Goal: Use online tool/utility

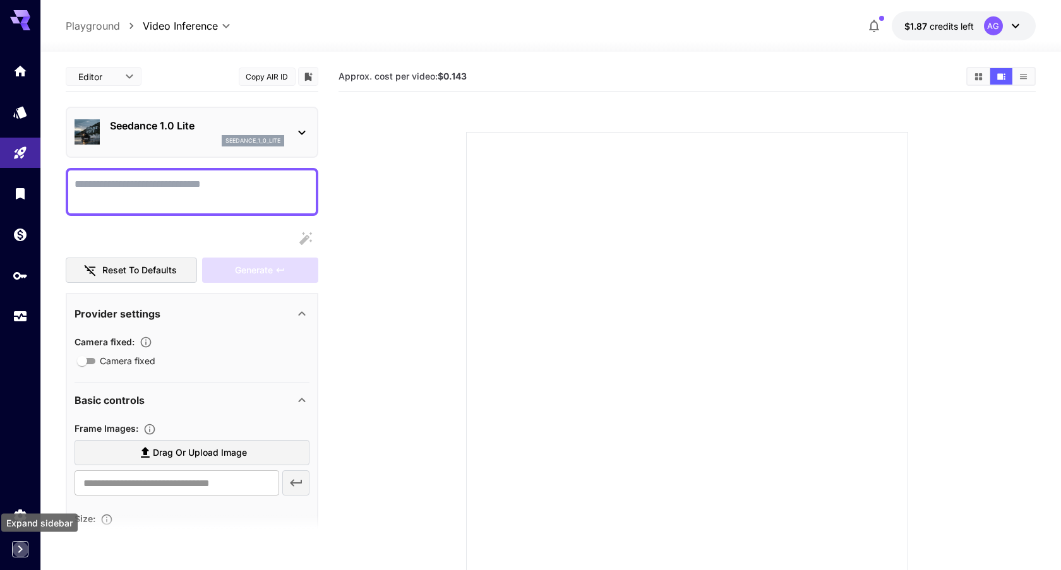
click at [21, 547] on icon "Expand sidebar" at bounding box center [20, 549] width 15 height 15
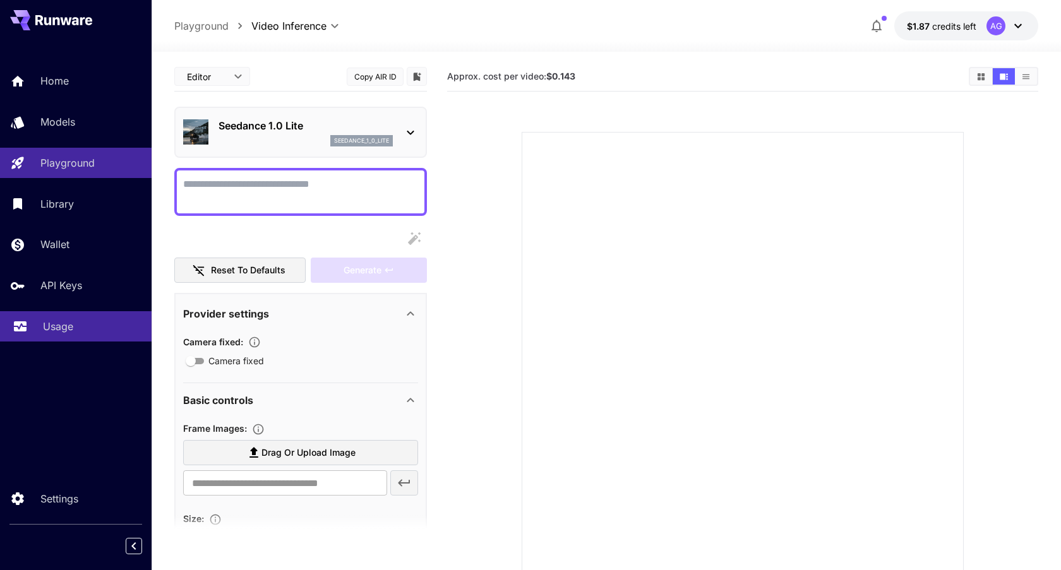
click at [69, 334] on p "Usage" at bounding box center [58, 326] width 30 height 15
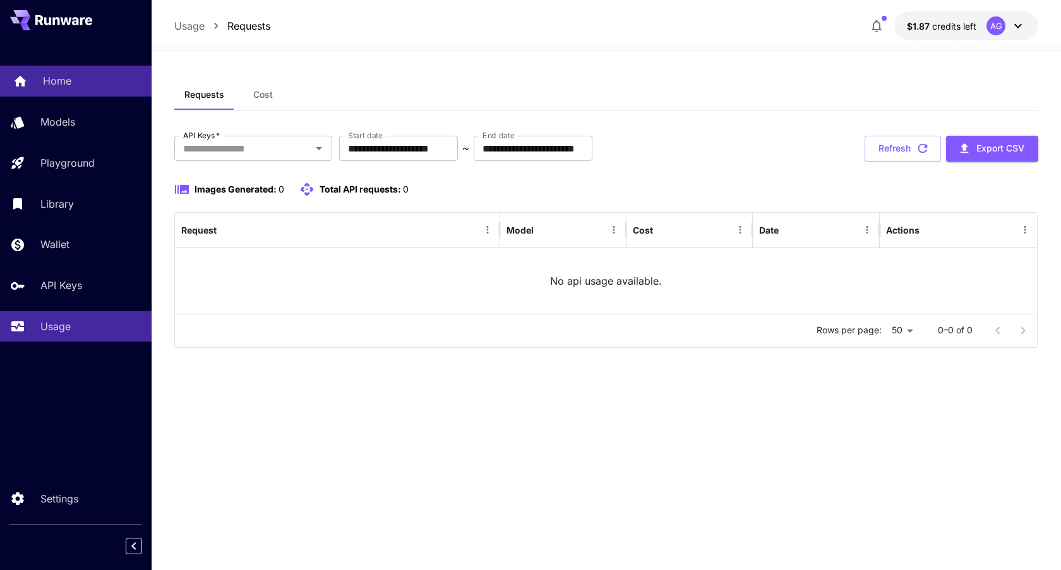
click at [85, 85] on div "Home" at bounding box center [92, 80] width 99 height 15
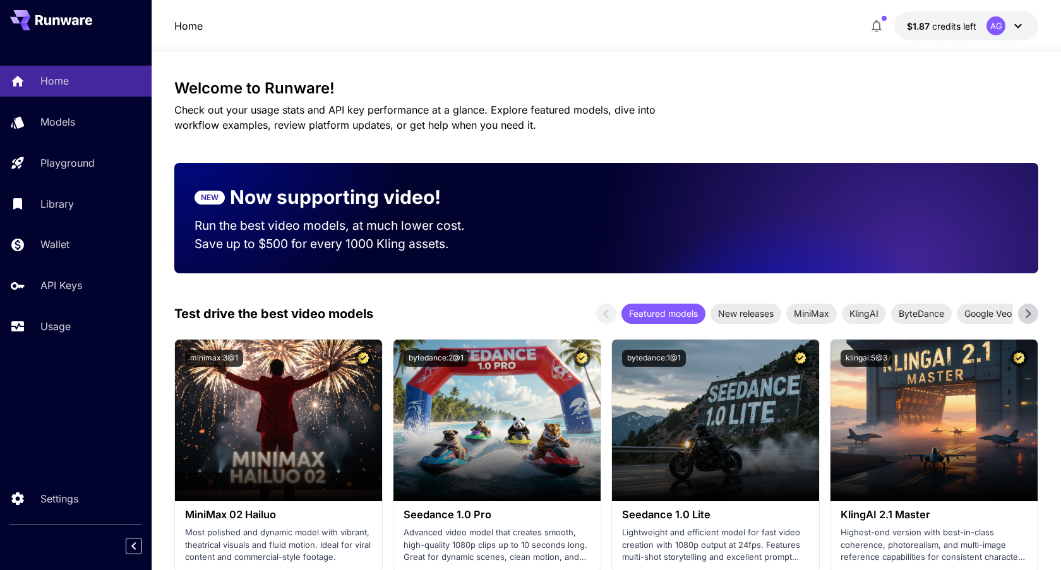
click at [782, 25] on div "Home $1.87 credits left AG" at bounding box center [606, 25] width 864 height 29
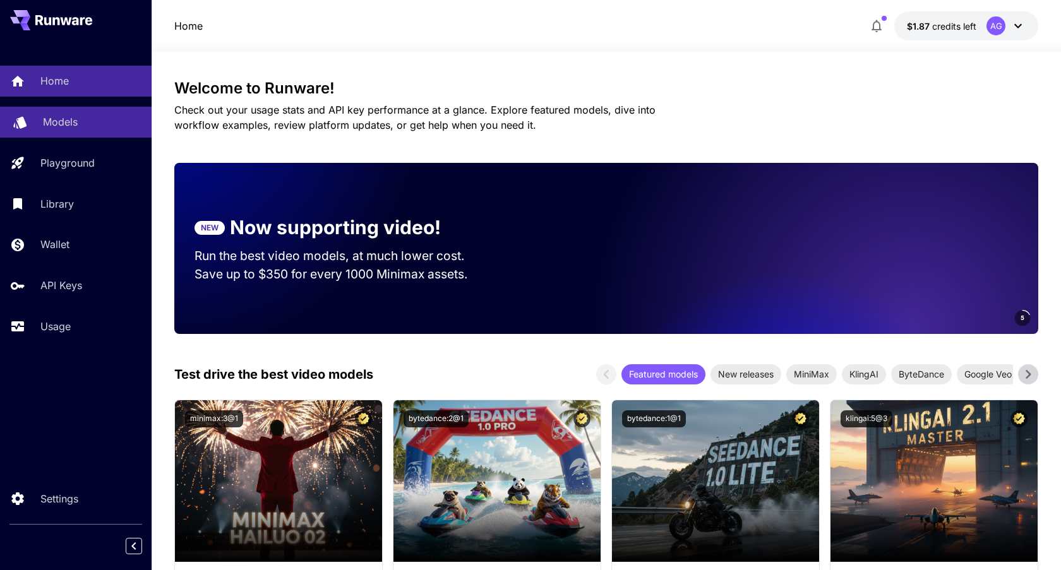
click at [93, 117] on div "Models" at bounding box center [92, 121] width 99 height 15
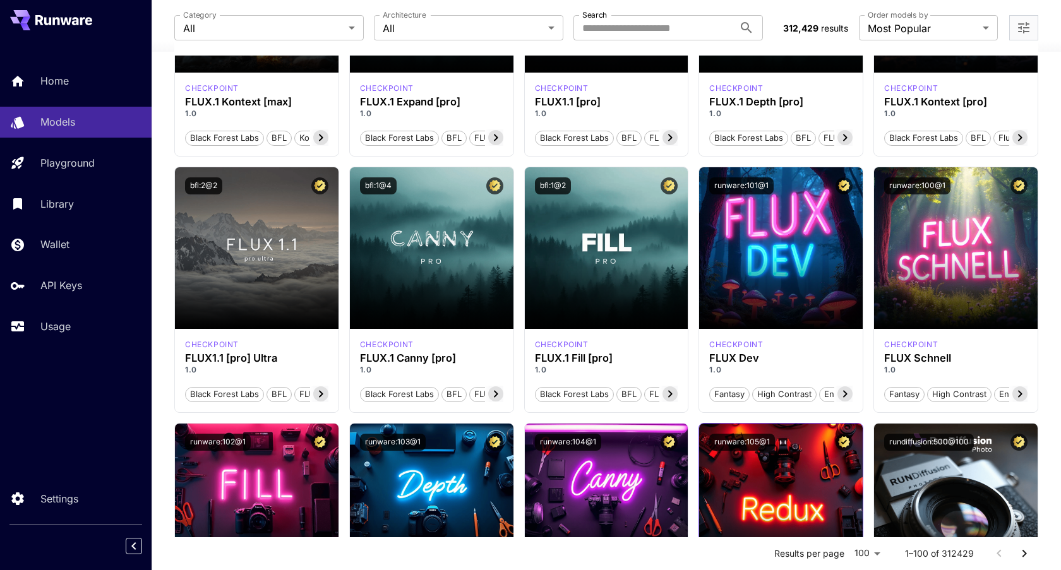
scroll to position [501, 0]
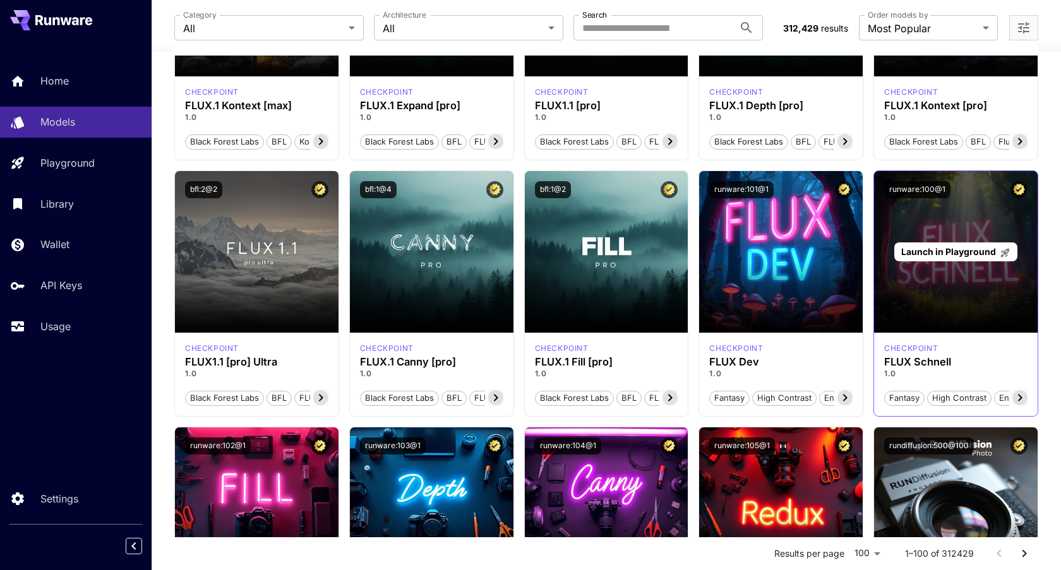
click at [959, 249] on span "Launch in Playground" at bounding box center [948, 251] width 95 height 11
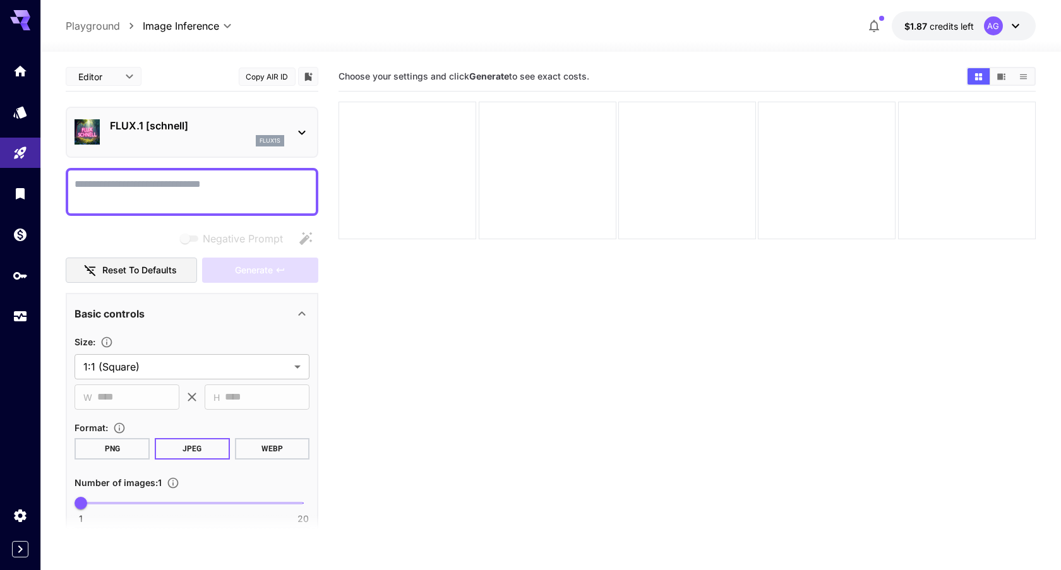
click at [212, 183] on textarea "Negative Prompt" at bounding box center [192, 192] width 235 height 30
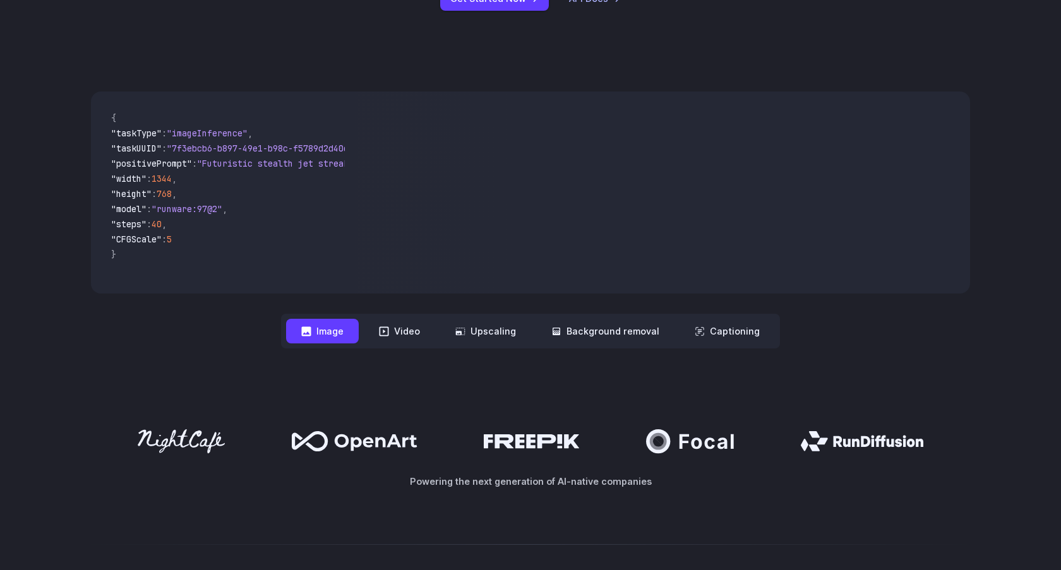
scroll to position [337, 0]
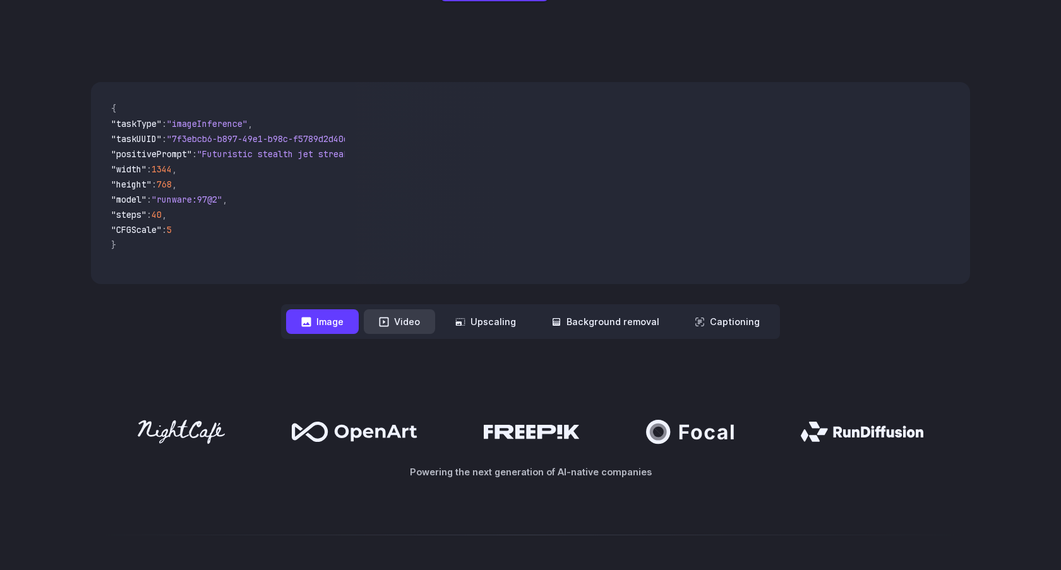
click at [406, 323] on button "Video" at bounding box center [399, 321] width 71 height 25
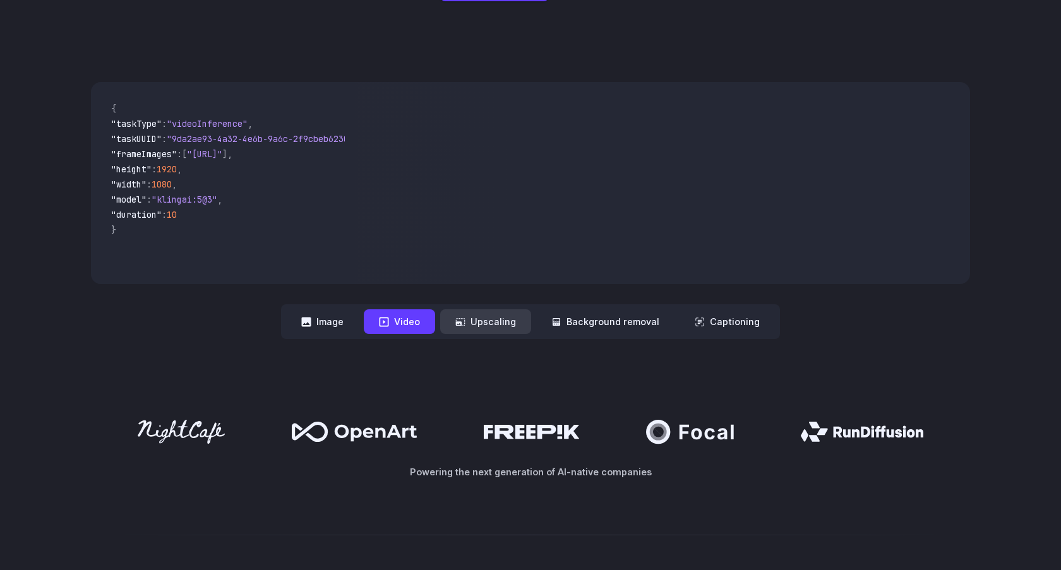
click at [488, 323] on button "Upscaling" at bounding box center [485, 321] width 91 height 25
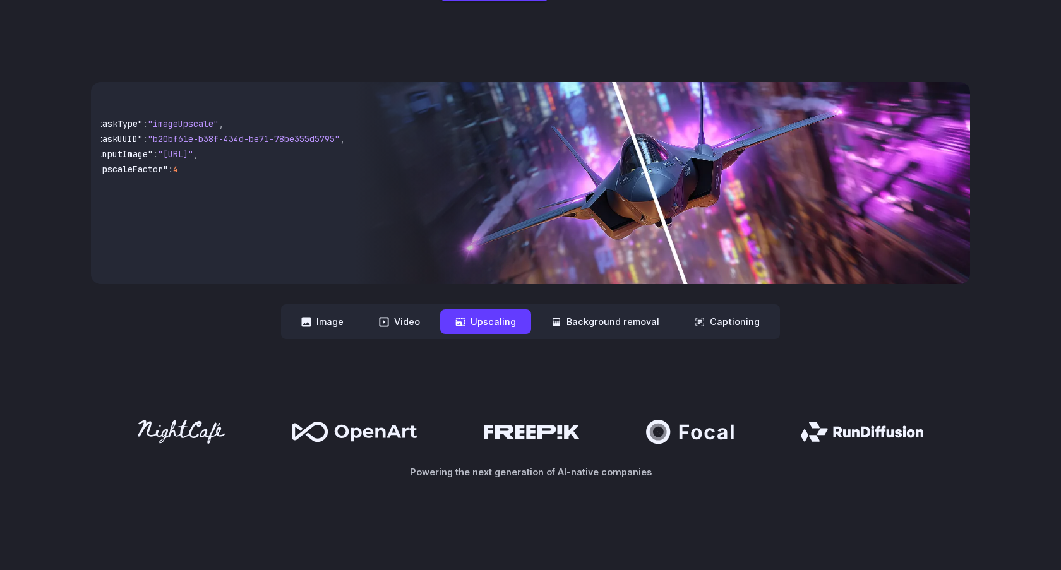
scroll to position [0, 0]
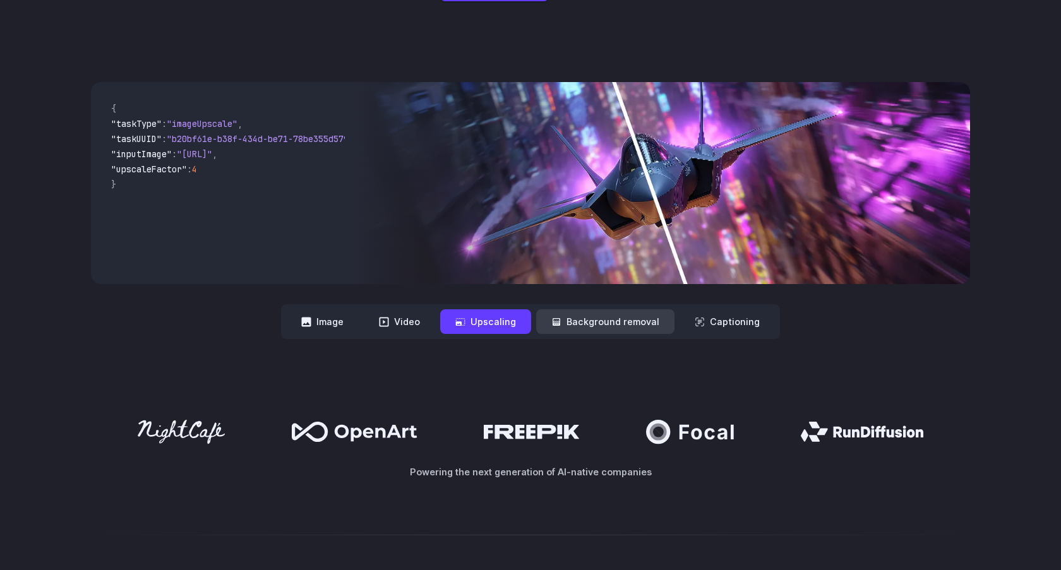
click at [639, 330] on button "Background removal" at bounding box center [605, 321] width 138 height 25
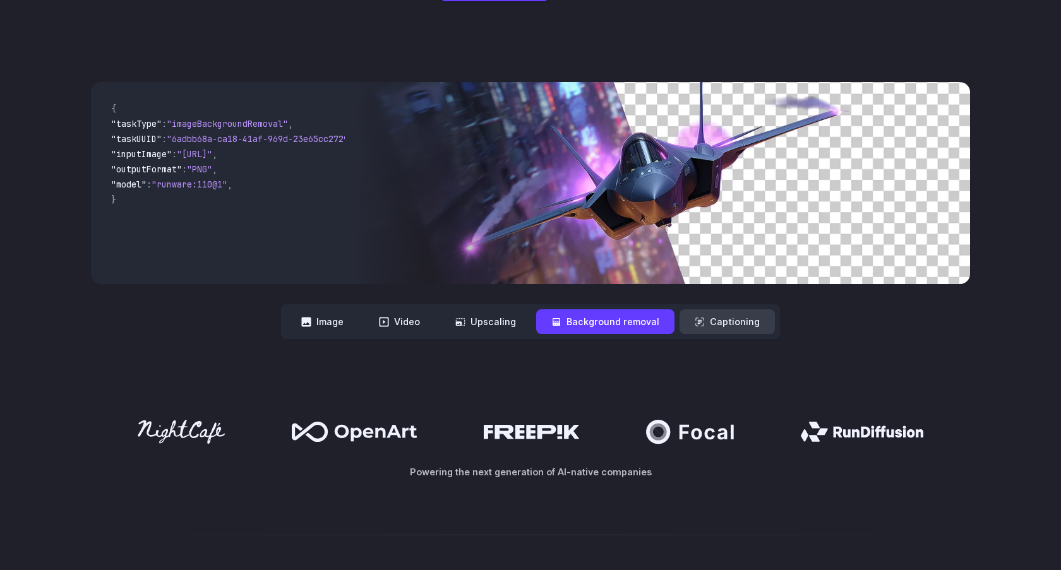
click at [717, 320] on button "Captioning" at bounding box center [727, 321] width 95 height 25
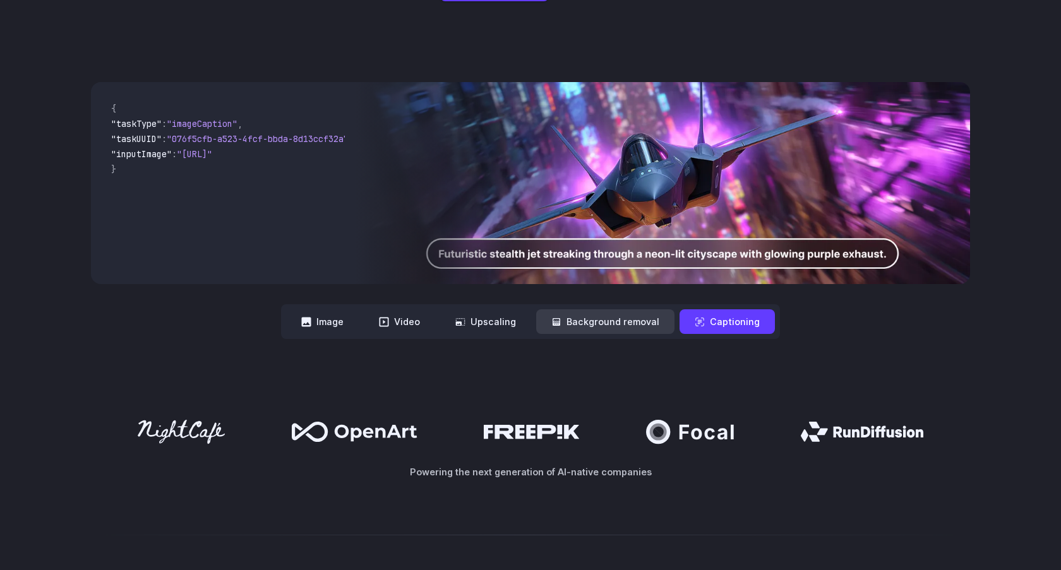
click at [634, 318] on button "Background removal" at bounding box center [605, 321] width 138 height 25
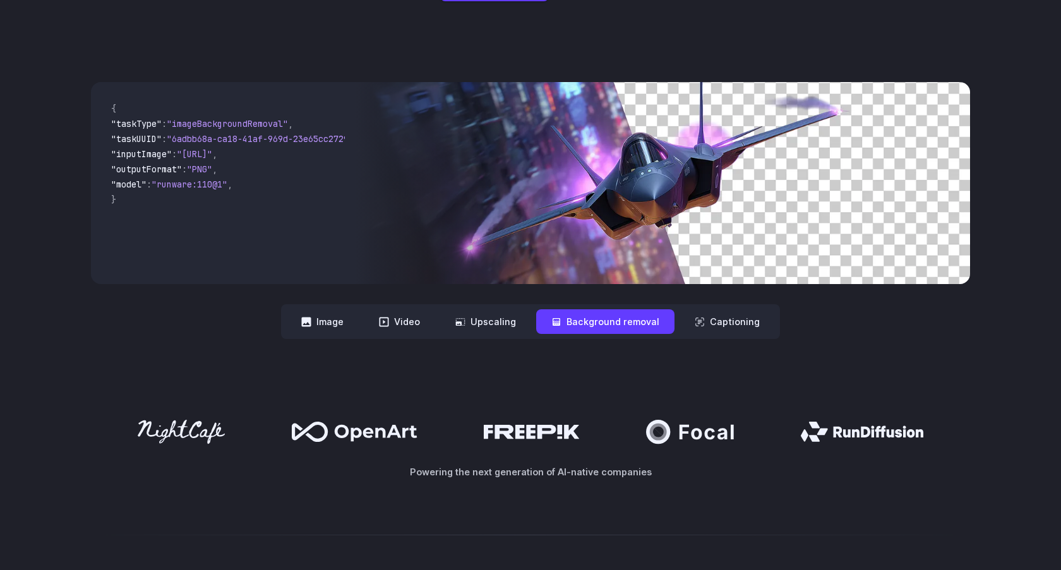
click at [717, 307] on nav "**********" at bounding box center [530, 321] width 499 height 35
click at [717, 311] on button "Captioning" at bounding box center [727, 321] width 95 height 25
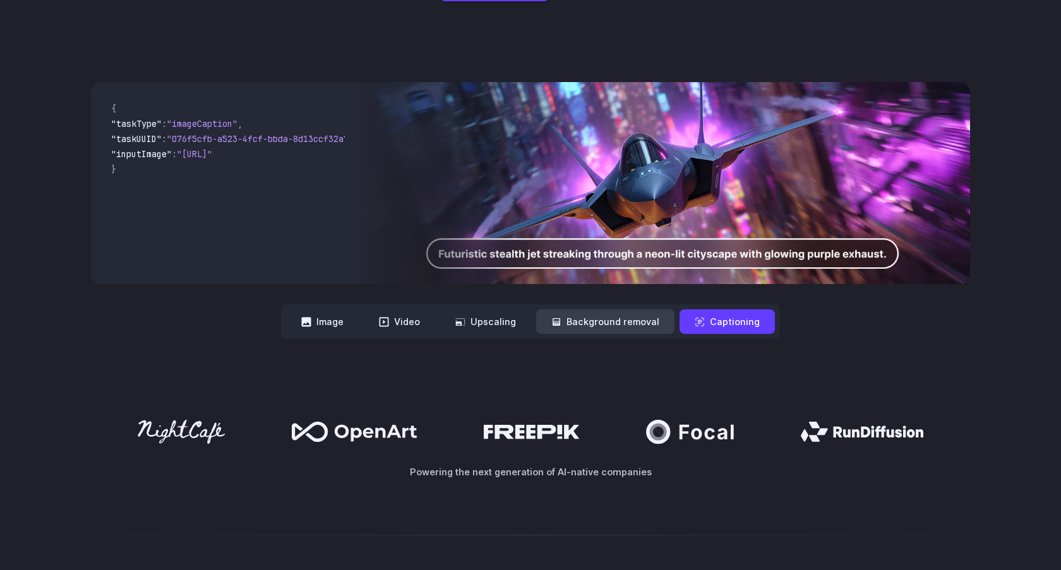
click at [637, 317] on button "Background removal" at bounding box center [605, 321] width 138 height 25
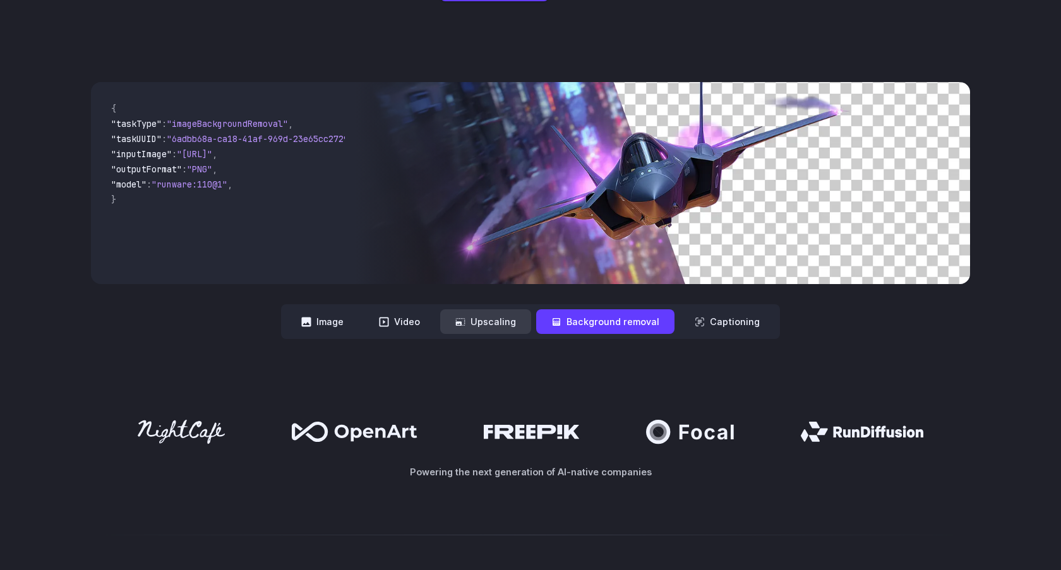
click at [527, 328] on button "Upscaling" at bounding box center [485, 321] width 91 height 25
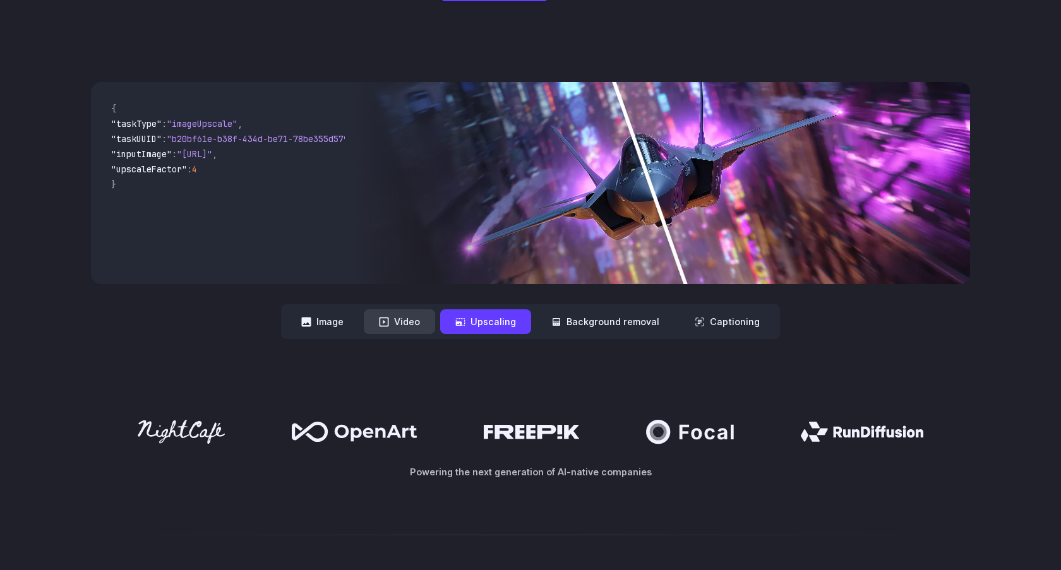
click at [413, 318] on button "Video" at bounding box center [399, 321] width 71 height 25
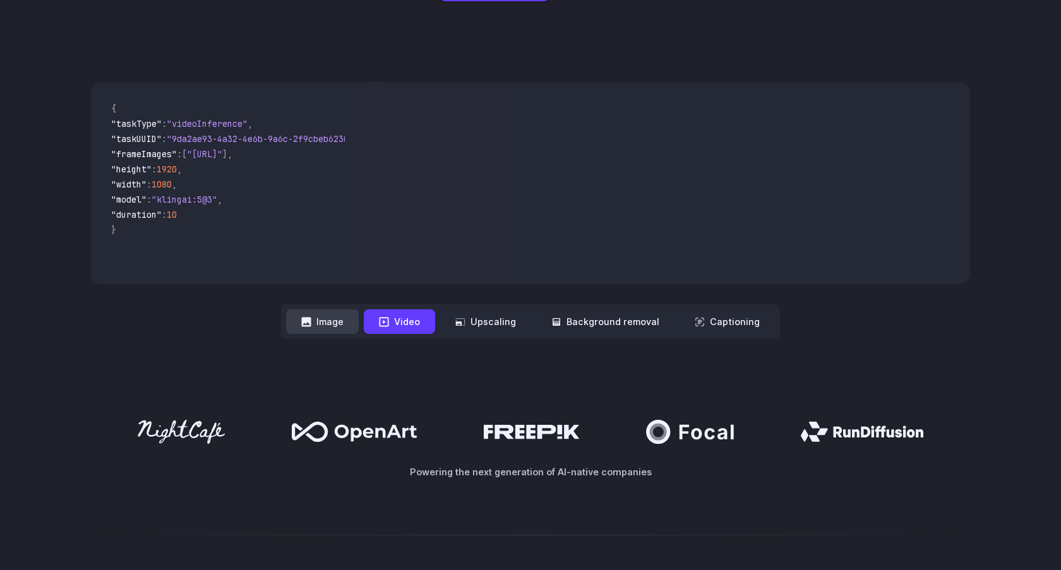
click at [319, 325] on button "Image" at bounding box center [322, 321] width 73 height 25
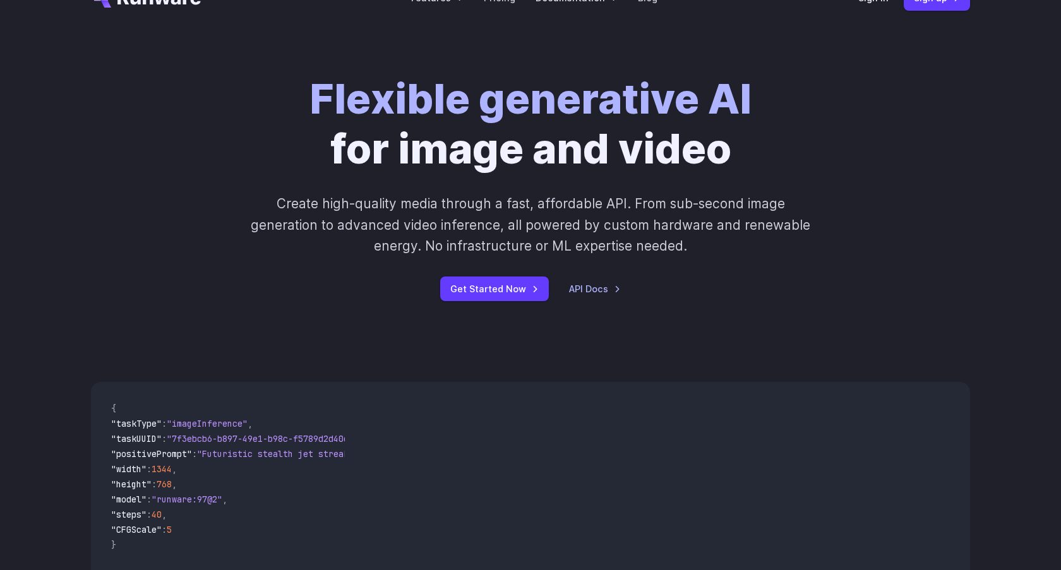
scroll to position [13, 0]
